Goal: Task Accomplishment & Management: Complete application form

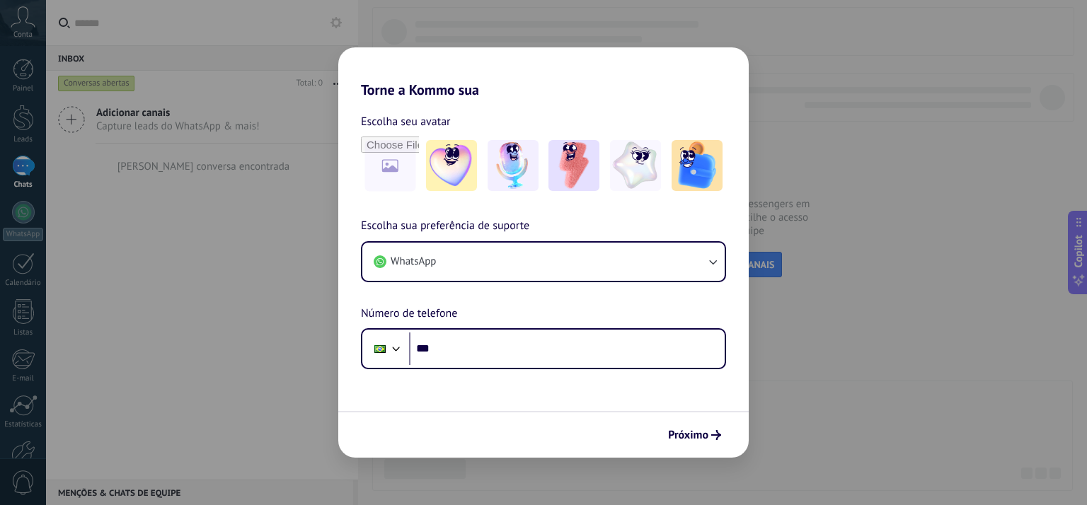
click at [235, 221] on div "Torne a Kommo sua Escolha seu avatar Escolha sua preferência de suporte WhatsAp…" at bounding box center [543, 252] width 1087 height 505
click at [698, 435] on span "Próximo" at bounding box center [688, 435] width 40 height 10
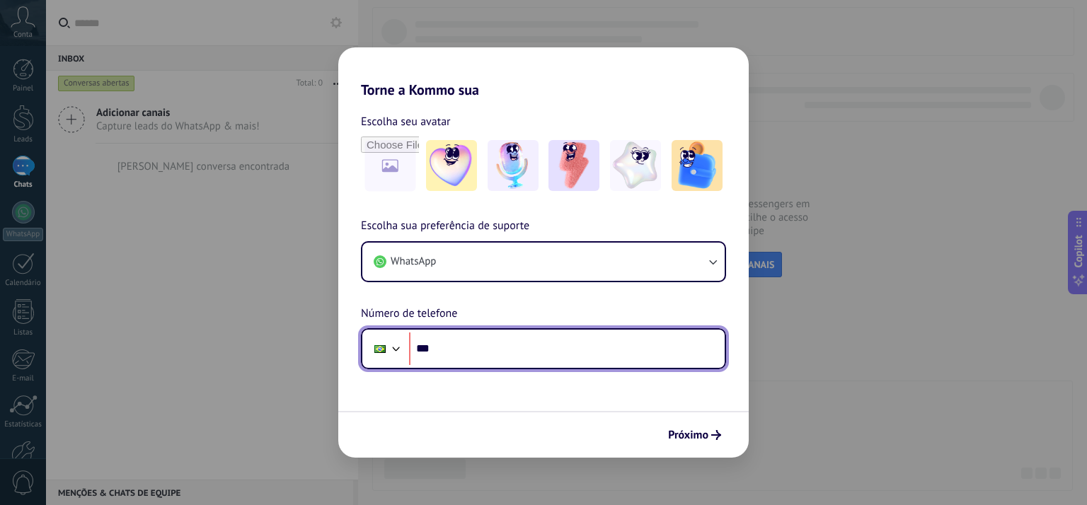
click at [542, 348] on input "***" at bounding box center [567, 349] width 316 height 33
type input "**********"
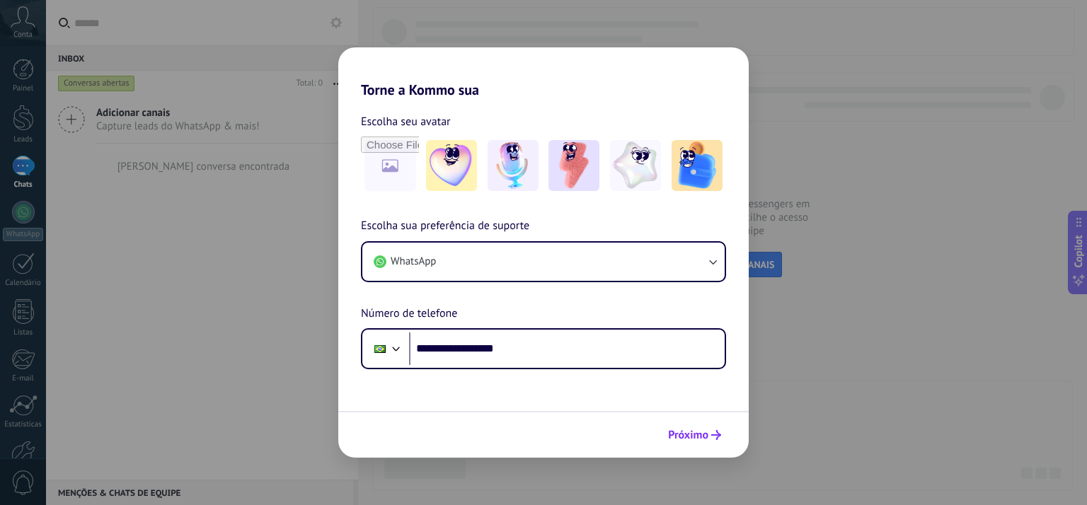
click at [713, 437] on icon "submit" at bounding box center [716, 435] width 10 height 10
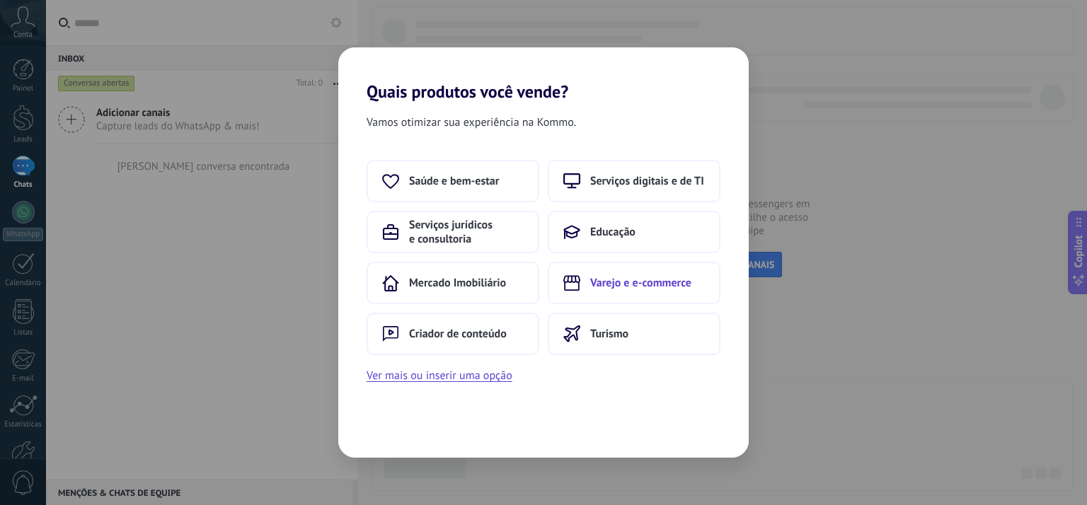
click at [654, 285] on span "Varejo e e-commerce" at bounding box center [640, 283] width 101 height 14
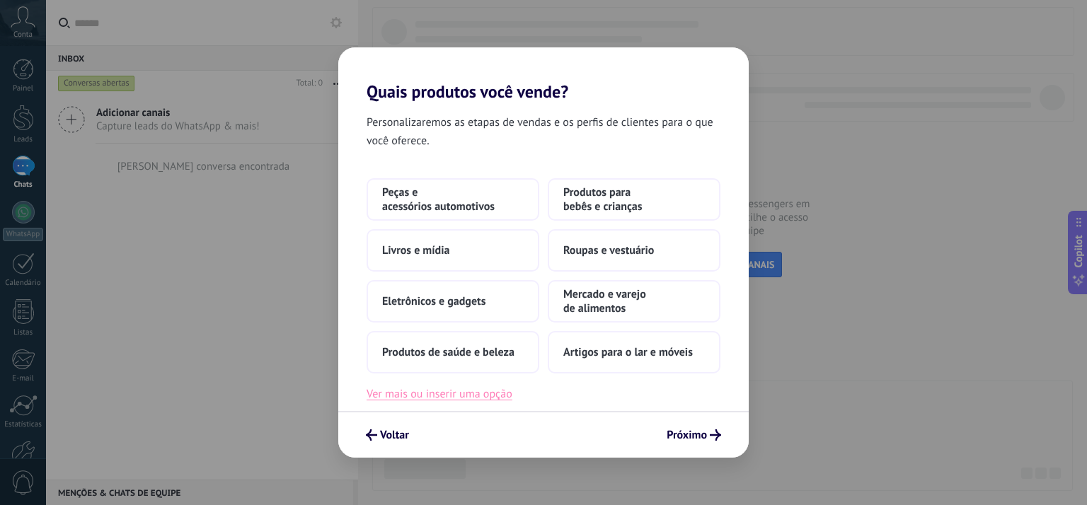
click at [490, 393] on button "Ver mais ou inserir uma opção" at bounding box center [440, 394] width 146 height 18
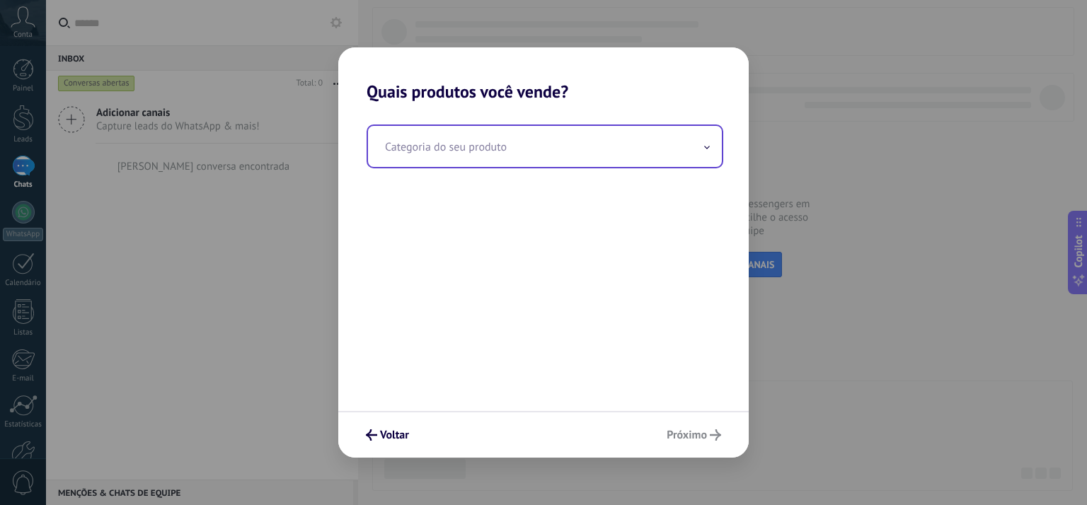
click at [492, 138] on input "text" at bounding box center [545, 146] width 354 height 41
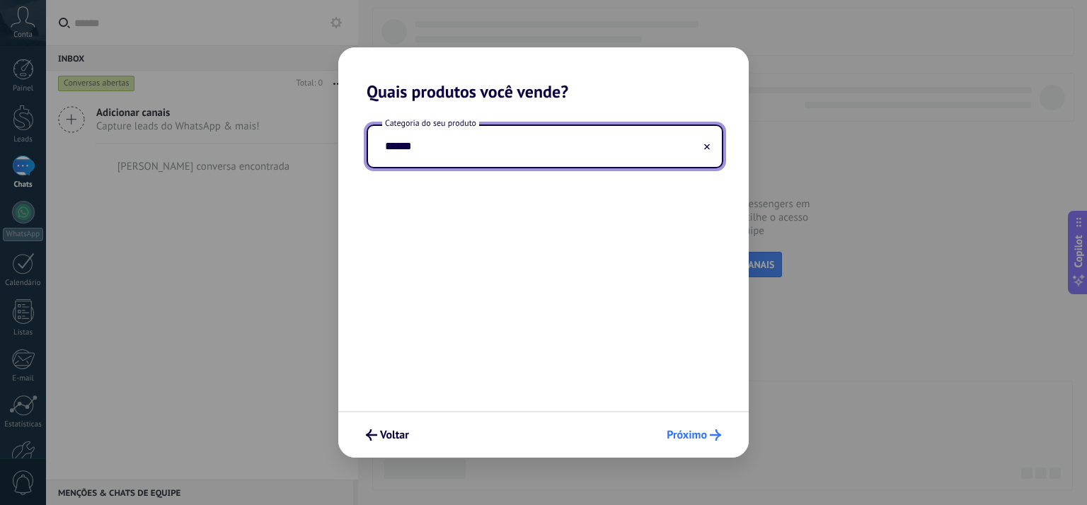
type input "******"
click at [696, 430] on span "Próximo" at bounding box center [687, 435] width 40 height 10
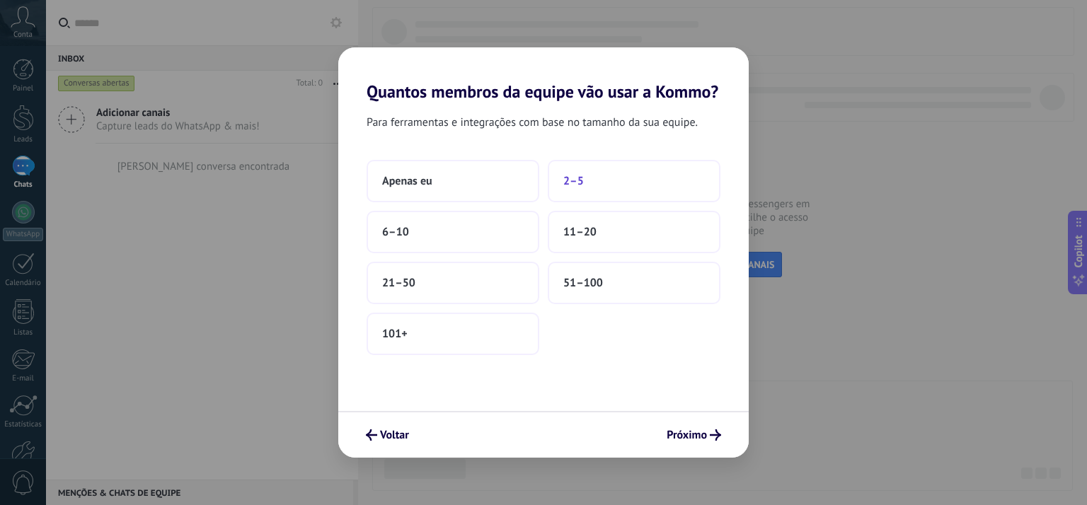
click at [581, 184] on span "2–5" at bounding box center [573, 181] width 21 height 14
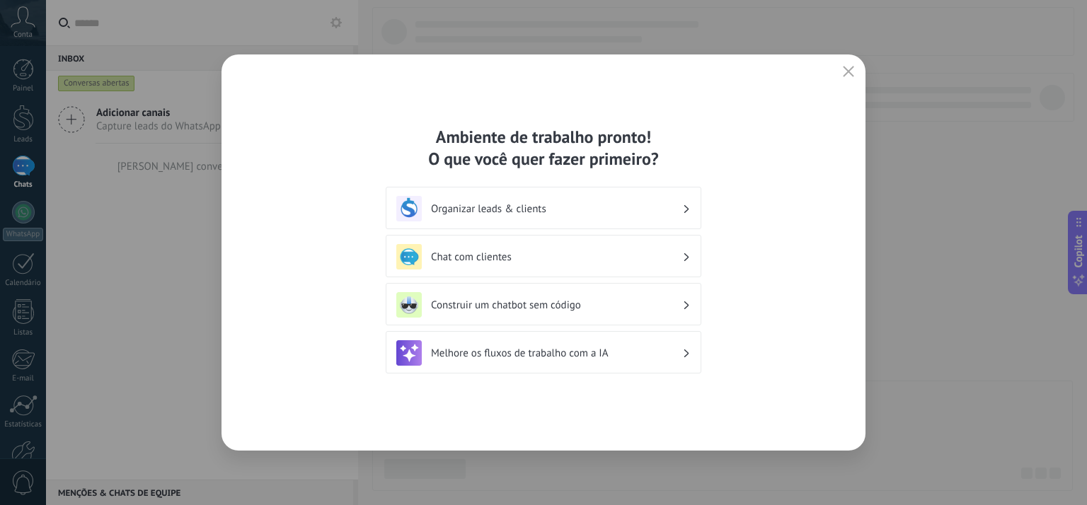
click at [463, 258] on h3 "Chat com clientes" at bounding box center [556, 256] width 251 height 13
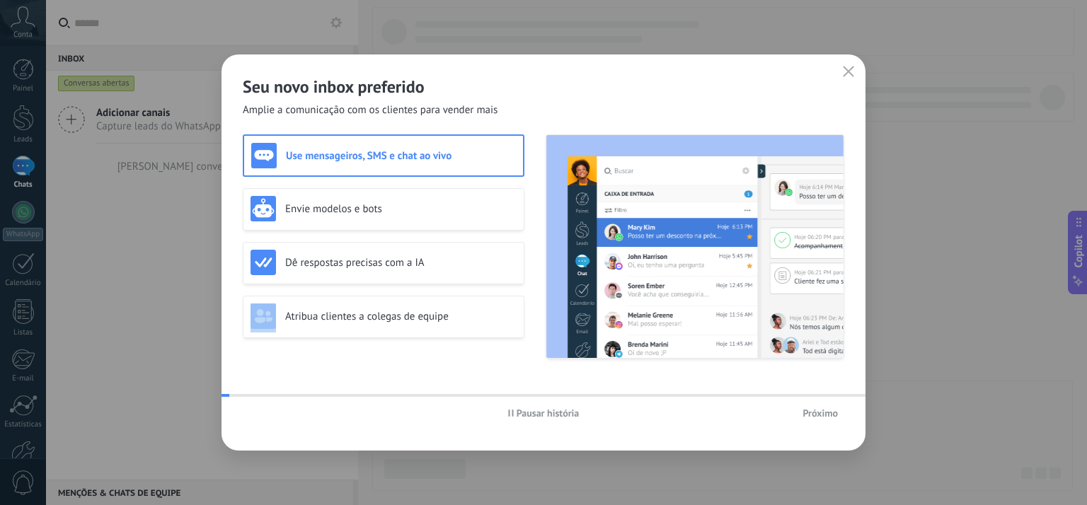
click at [463, 258] on h3 "Dê respostas precisas com a IA" at bounding box center [400, 262] width 231 height 13
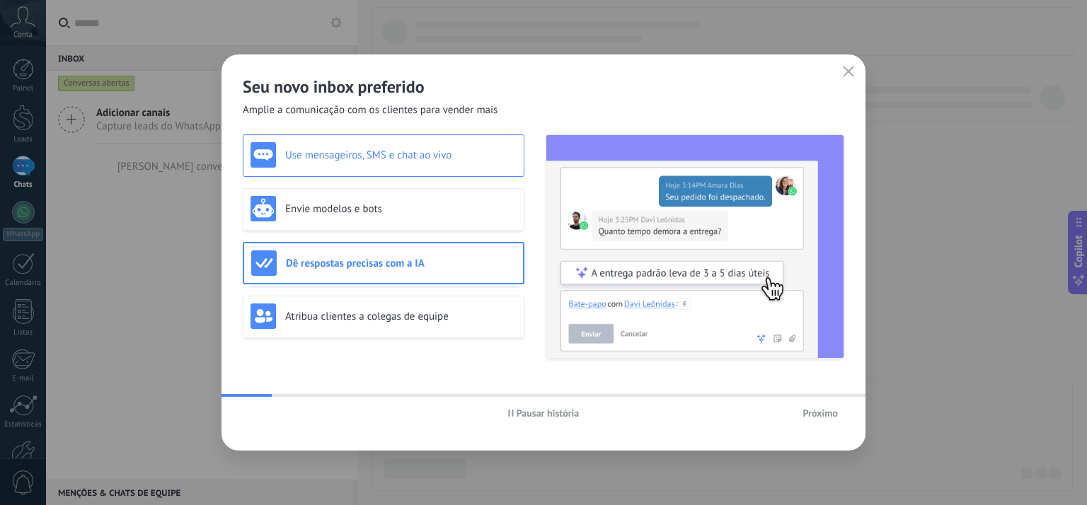
click at [397, 156] on h3 "Use mensageiros, SMS e chat ao vivo" at bounding box center [400, 155] width 231 height 13
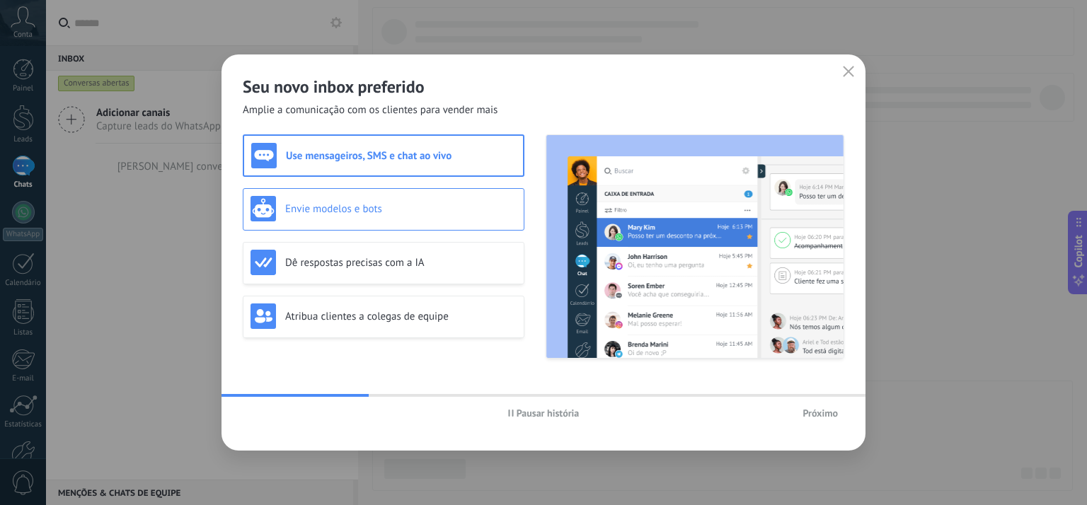
click at [420, 215] on div "Envie modelos e bots" at bounding box center [383, 208] width 266 height 25
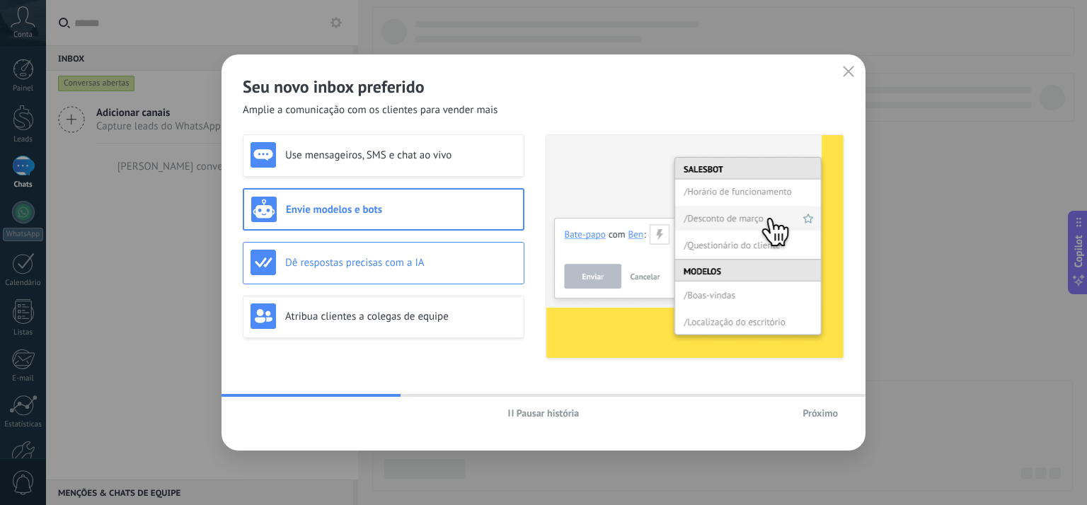
click at [425, 260] on h3 "Dê respostas precisas com a IA" at bounding box center [400, 262] width 231 height 13
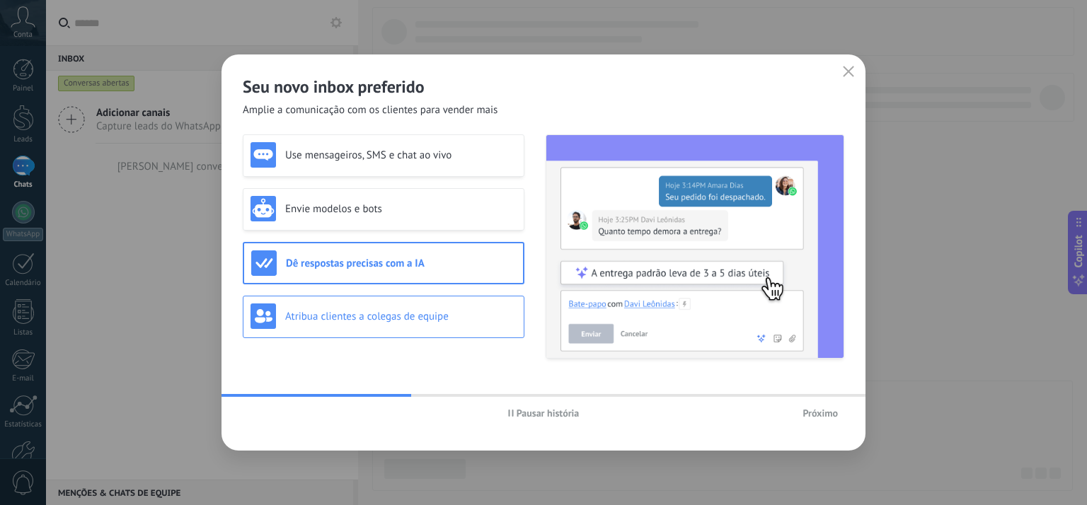
click at [434, 315] on h3 "Atribua clientes a colegas de equipe" at bounding box center [400, 316] width 231 height 13
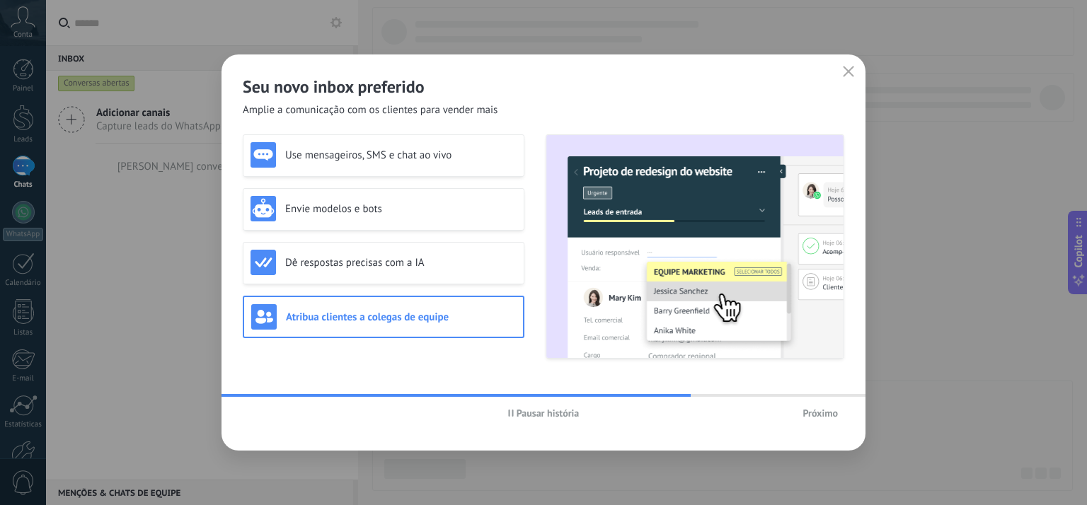
click at [814, 413] on span "Próximo" at bounding box center [819, 413] width 35 height 10
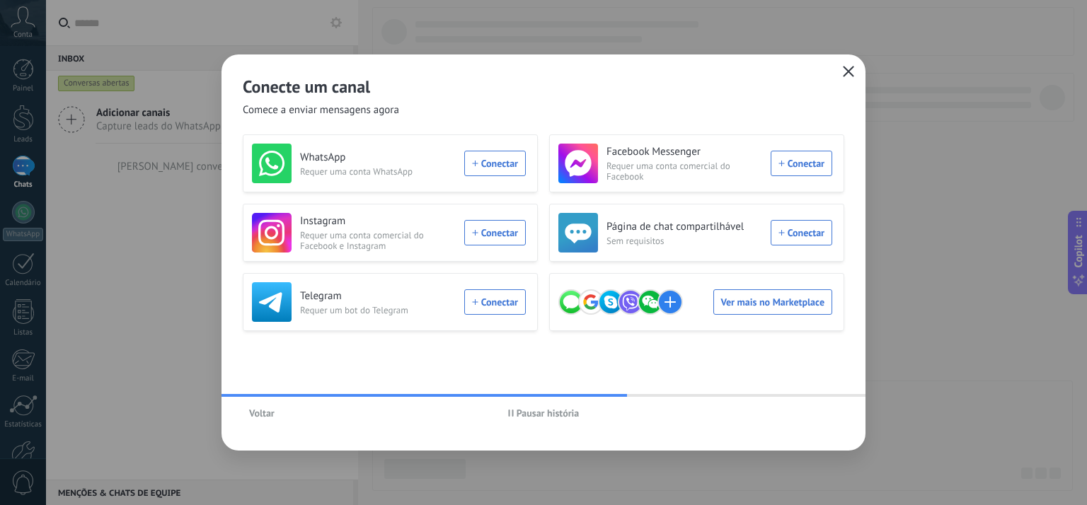
click at [855, 76] on button "button" at bounding box center [848, 72] width 18 height 20
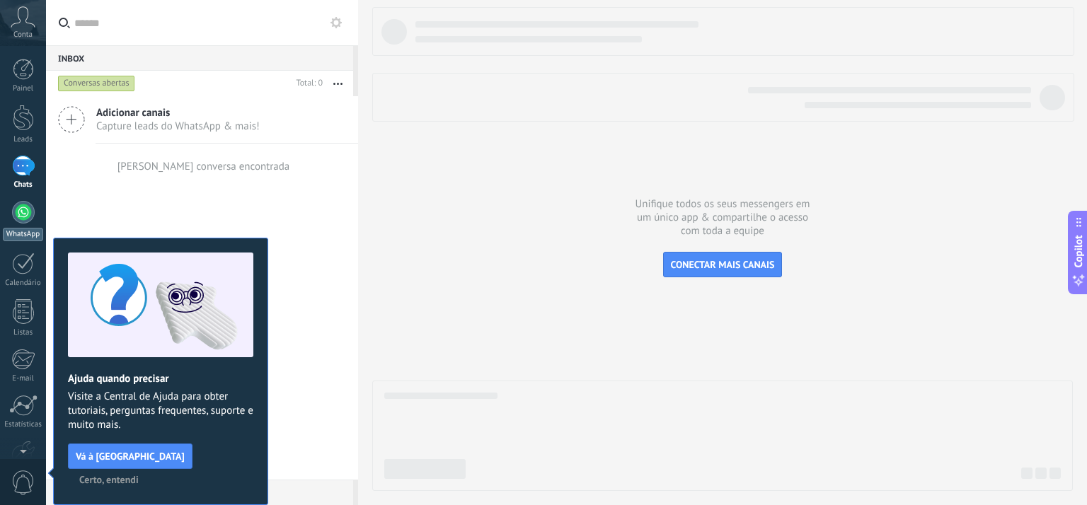
click at [23, 212] on div at bounding box center [23, 212] width 23 height 23
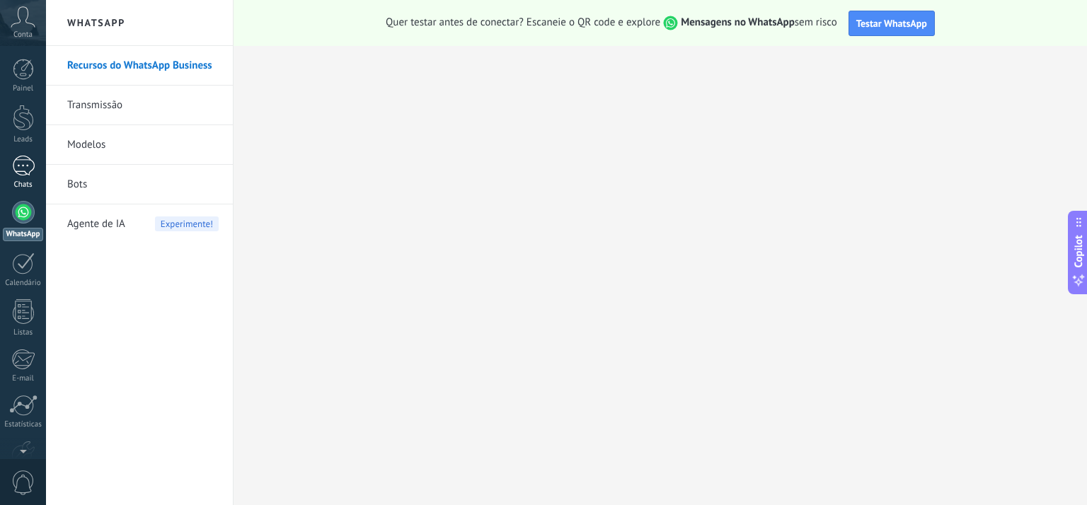
click at [25, 168] on div at bounding box center [23, 166] width 23 height 21
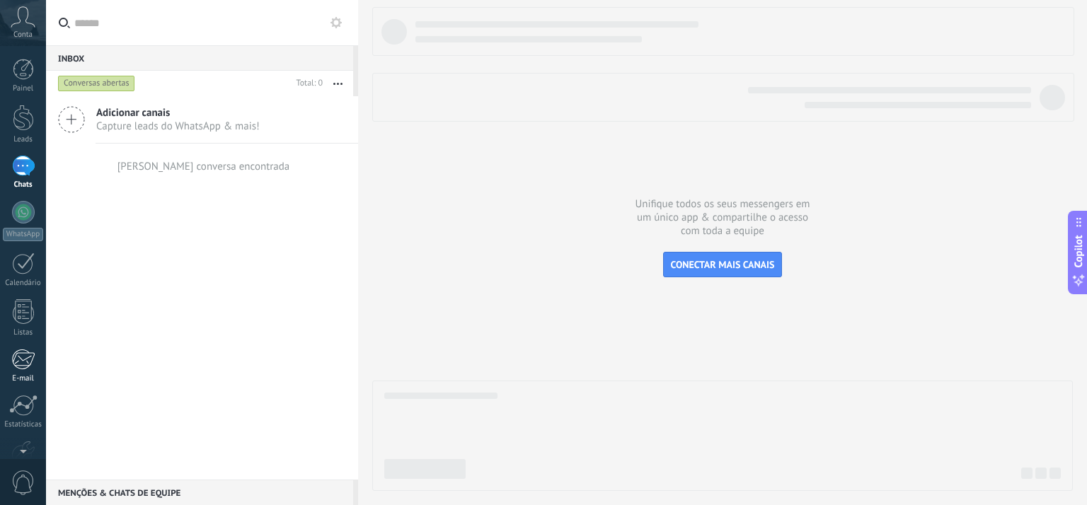
click at [28, 367] on div at bounding box center [22, 359] width 23 height 21
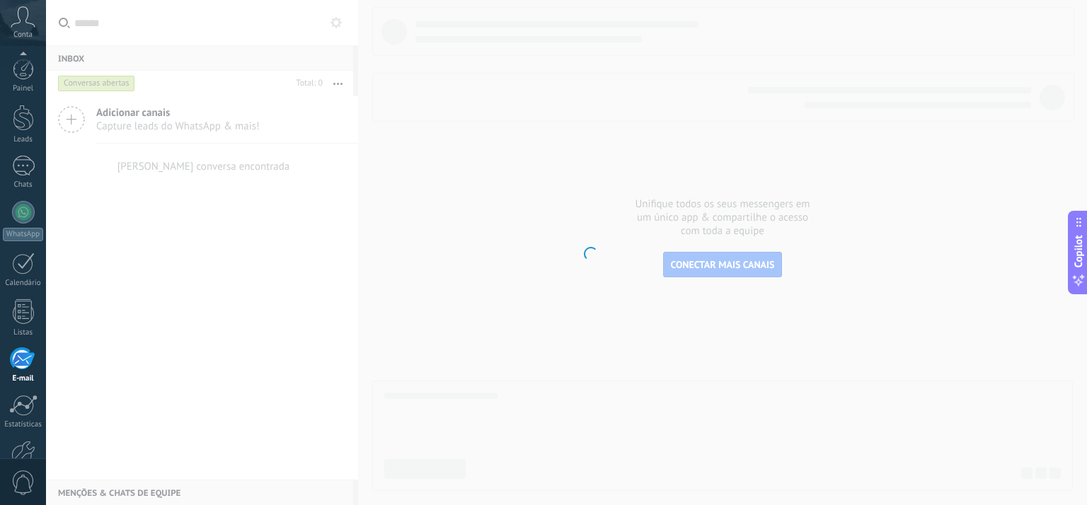
scroll to position [83, 0]
